Goal: Navigation & Orientation: Find specific page/section

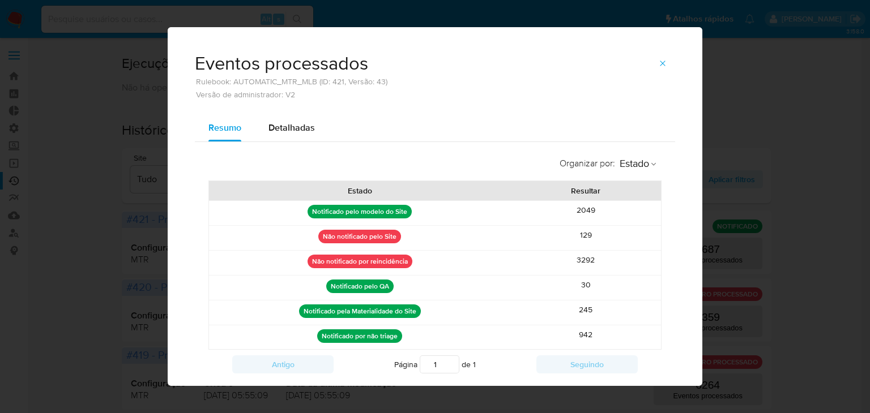
click at [665, 60] on button "button" at bounding box center [662, 63] width 25 height 18
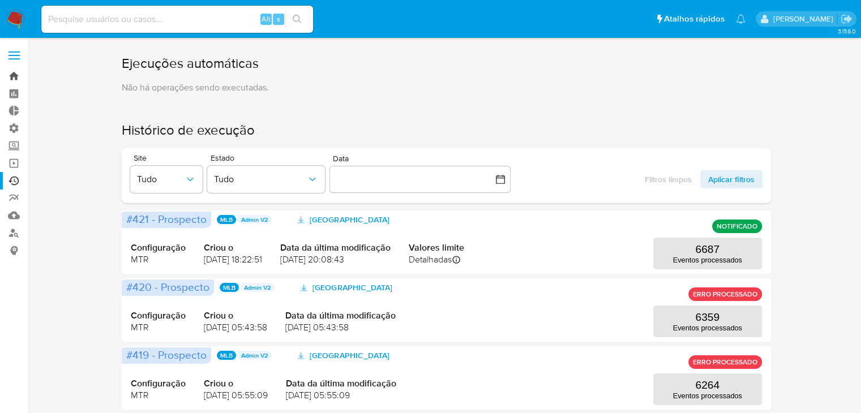
click at [15, 78] on link "Bandeja" at bounding box center [67, 76] width 135 height 18
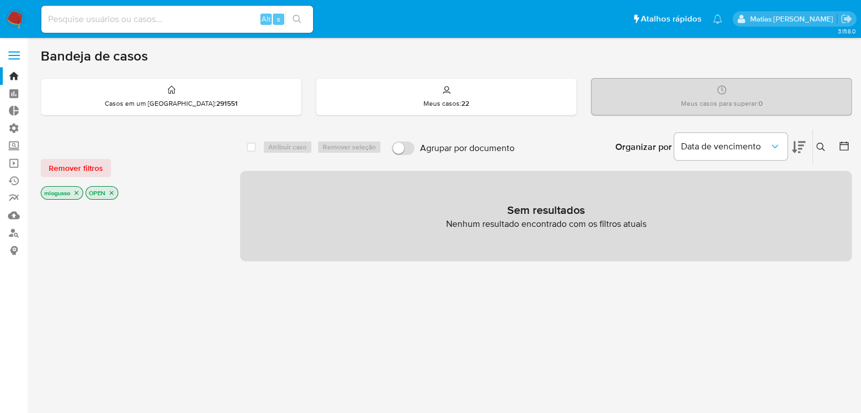
click at [75, 191] on icon "close-filter" at bounding box center [76, 193] width 7 height 7
